Goal: Task Accomplishment & Management: Use online tool/utility

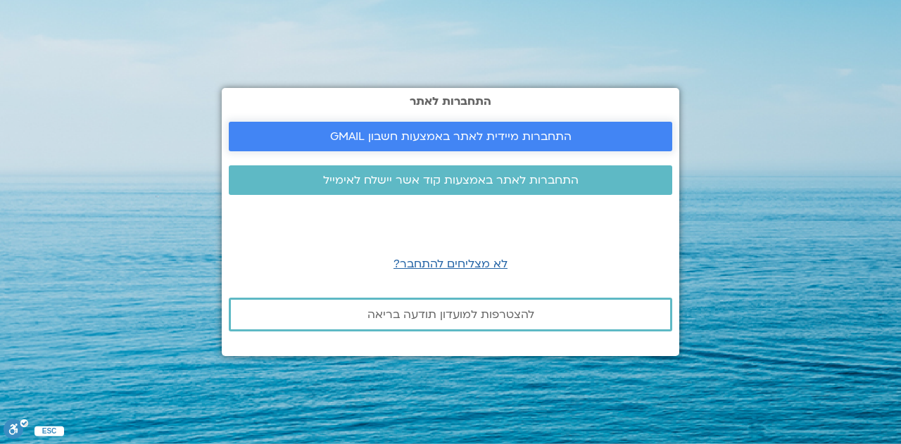
click at [458, 132] on span "התחברות מיידית לאתר באמצעות חשבון GMAIL" at bounding box center [450, 136] width 241 height 13
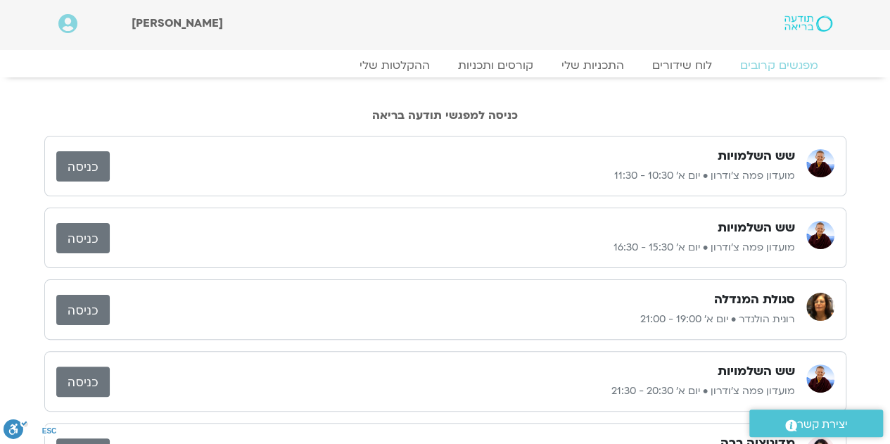
click at [570, 175] on p "מועדון פמה צ'ודרון • יום א׳ 10:30 - 11:30" at bounding box center [453, 176] width 686 height 17
click at [86, 169] on link "כניסה" at bounding box center [82, 166] width 53 height 30
